Goal: Participate in discussion: Engage in conversation with other users on a specific topic

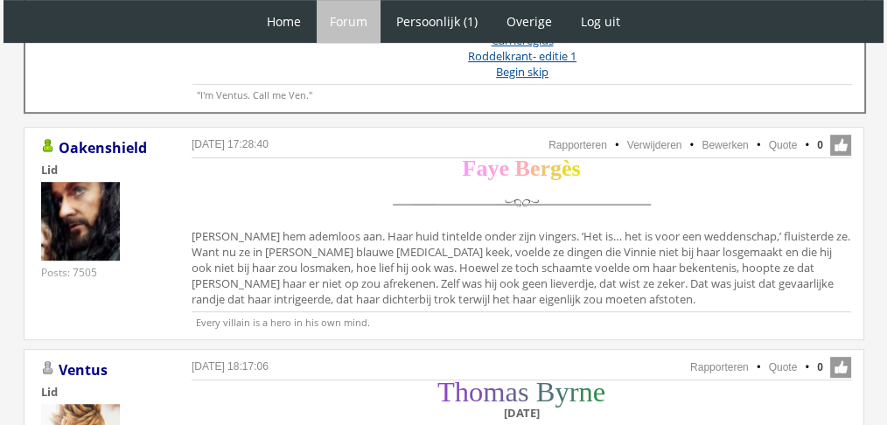
scroll to position [882, 0]
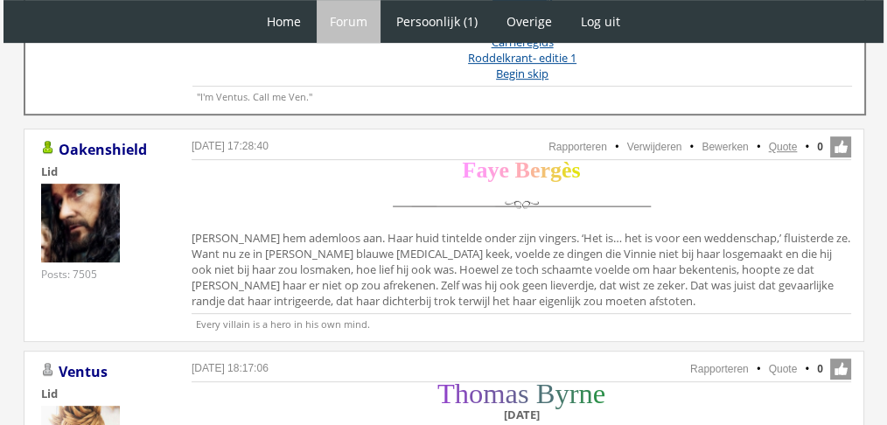
click at [784, 145] on link "Quote" at bounding box center [783, 147] width 29 height 12
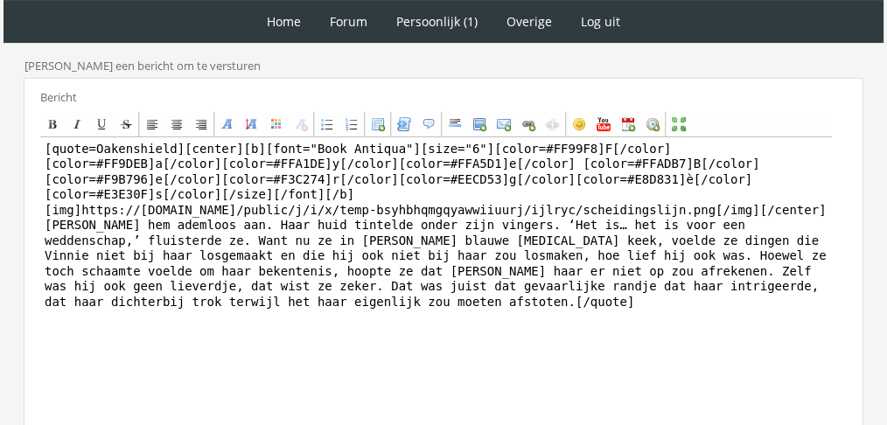
scroll to position [505, 0]
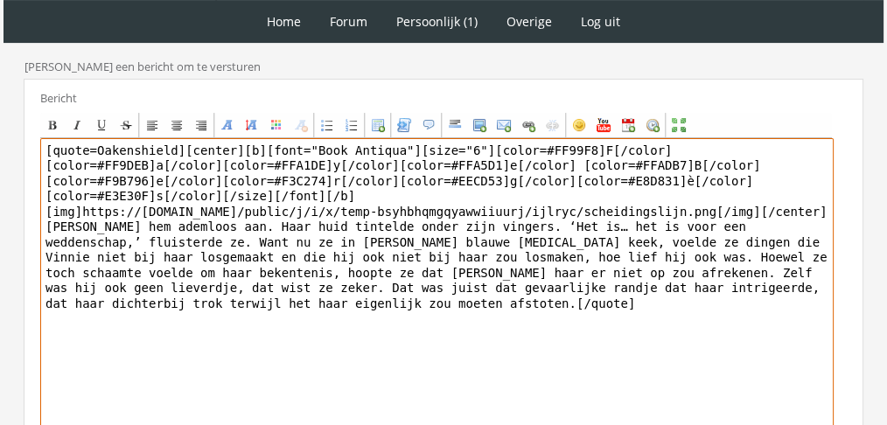
drag, startPoint x: 791, startPoint y: 261, endPoint x: 5, endPoint y: 194, distance: 789.0
click at [5, 194] on div "1 Home Forum Forum index Actieve topics Mijn topics Persoonlijk (1) Profiel Pri…" at bounding box center [443, 57] width 887 height 1125
click at [128, 227] on textarea "[quote=Oakenshield][center][b][font="Book Antiqua"][size="6"][color=#FF99F8]F[/…" at bounding box center [436, 300] width 793 height 324
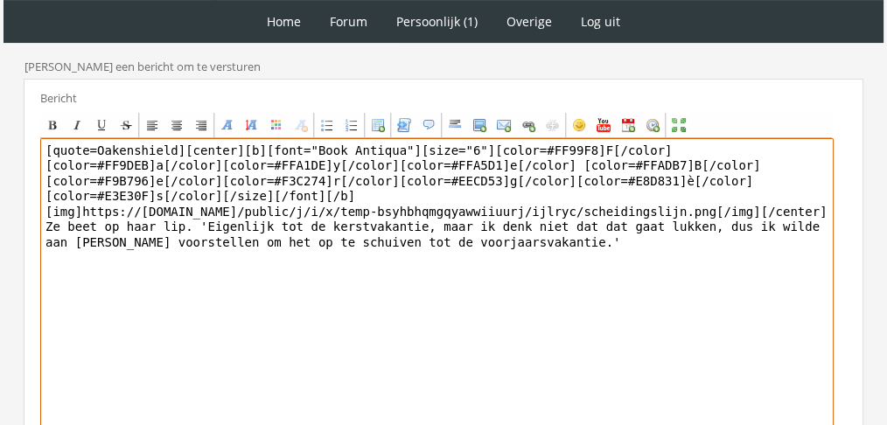
click at [179, 140] on textarea "[quote=Oakenshield][center][b][font="Book Antiqua"][size="6"][color=#FF99F8]F[/…" at bounding box center [436, 300] width 793 height 324
drag, startPoint x: 169, startPoint y: 140, endPoint x: 0, endPoint y: 110, distance: 171.4
click at [0, 110] on div "1 Home Forum Forum index Actieve topics Mijn topics Persoonlijk (1) Profiel Pri…" at bounding box center [443, 57] width 887 height 1125
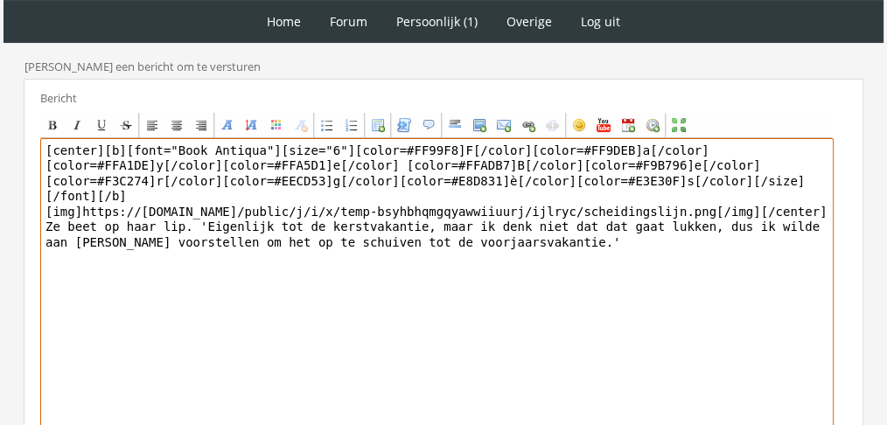
click at [798, 325] on textarea "[center][b][font="Book Antiqua"][size="6"][color=#FF99F8]F[/color][color=#FF9DE…" at bounding box center [436, 300] width 793 height 324
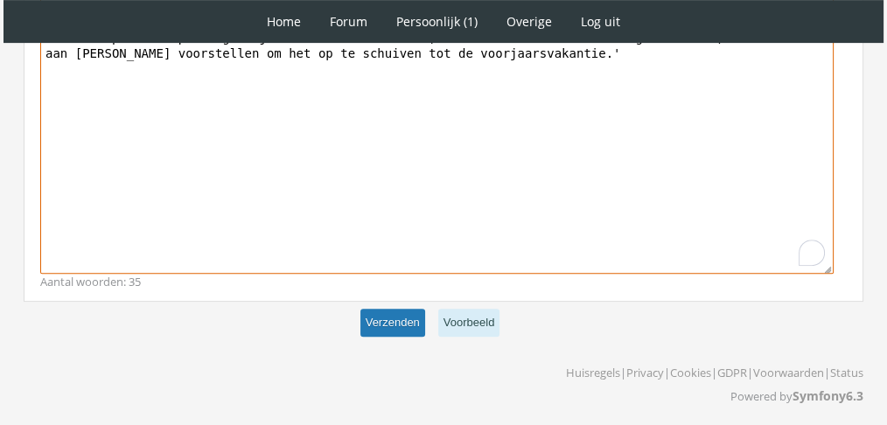
type textarea "[center][b][font="Book Antiqua"][size="6"][color=#FF99F8]F[/color][color=#FF9DE…"
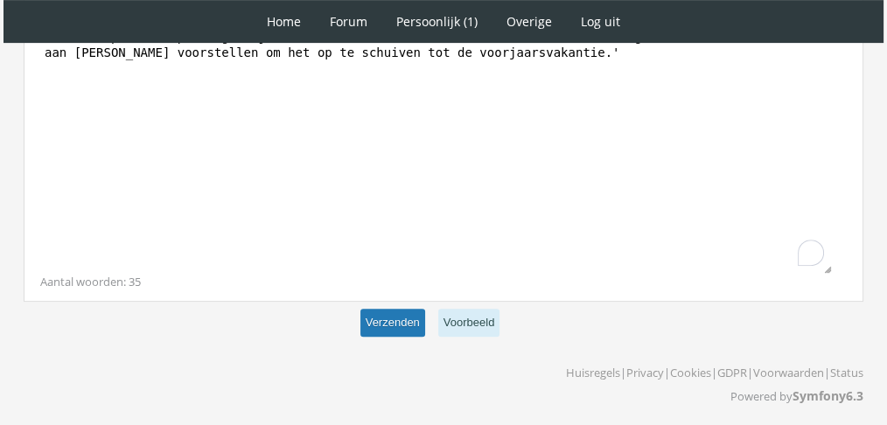
scroll to position [694, 0]
click at [402, 320] on button "Verzenden" at bounding box center [392, 323] width 65 height 29
